Goal: Task Accomplishment & Management: Manage account settings

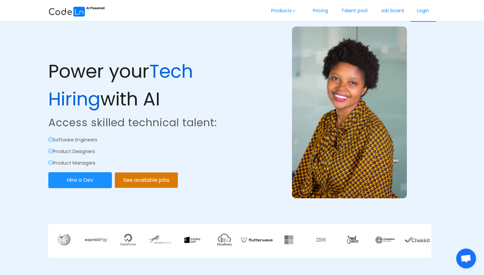
click at [424, 14] on link "Login" at bounding box center [423, 11] width 25 height 22
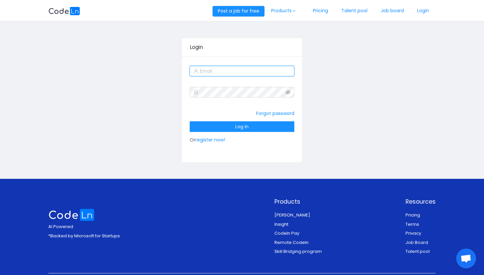
type input "[EMAIL_ADDRESS][DOMAIN_NAME]"
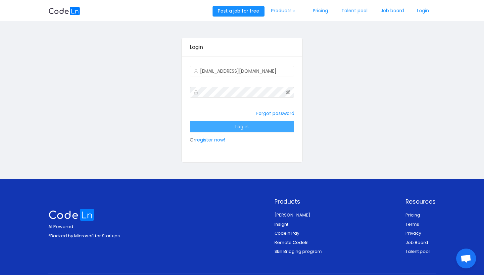
click at [263, 129] on button "Log in" at bounding box center [242, 127] width 105 height 11
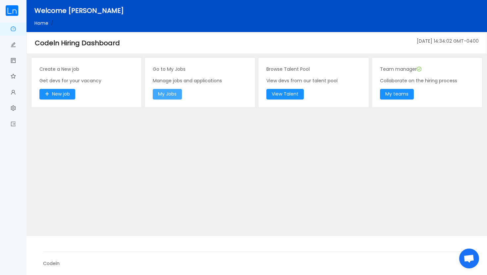
click at [166, 95] on button "My Jobs" at bounding box center [167, 94] width 29 height 11
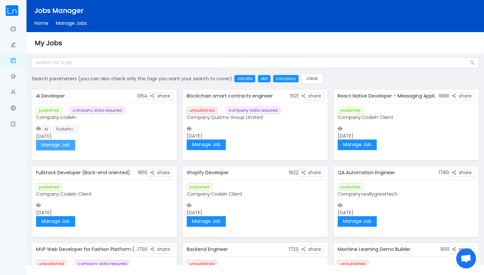
click at [69, 147] on button "Manage Job" at bounding box center [55, 145] width 39 height 11
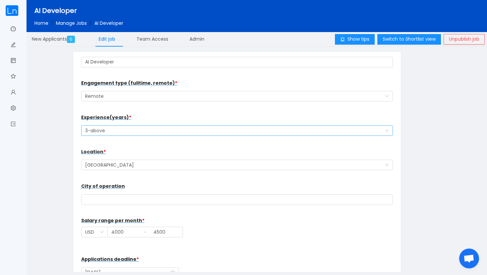
scroll to position [20, 0]
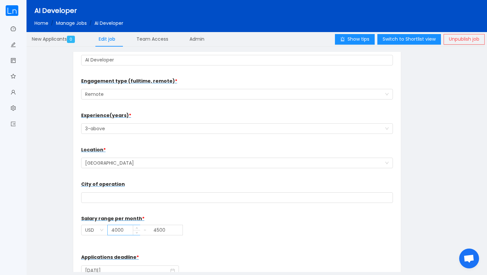
click at [114, 231] on input "4000" at bounding box center [124, 230] width 32 height 10
type input "2000"
click at [154, 230] on input "4500" at bounding box center [166, 230] width 33 height 10
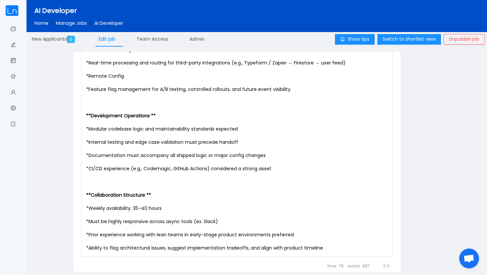
scroll to position [1215, 0]
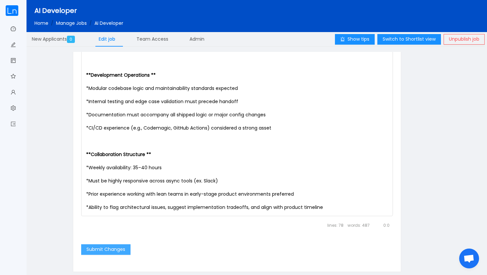
type input "2500"
click at [126, 251] on button "Submit Changes" at bounding box center [105, 250] width 49 height 11
